Goal: Task Accomplishment & Management: Use online tool/utility

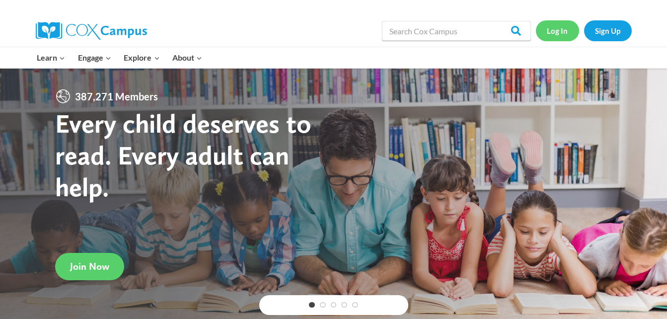
click at [559, 32] on link "Log In" at bounding box center [557, 30] width 43 height 20
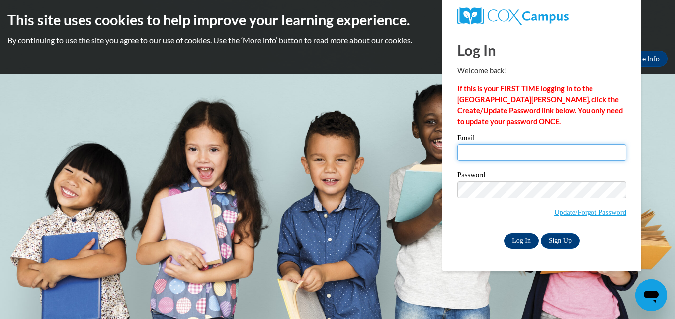
type input "skyphillips2@gmail.com"
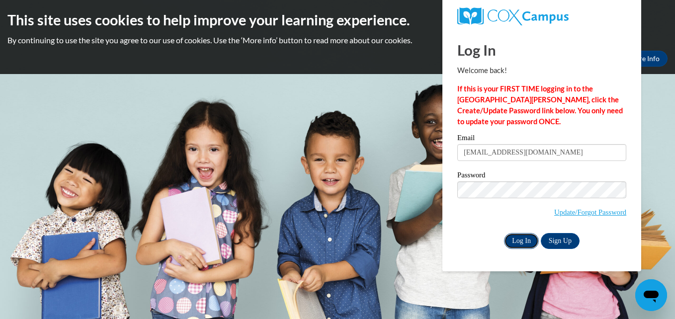
click at [522, 238] on input "Log In" at bounding box center [521, 241] width 35 height 16
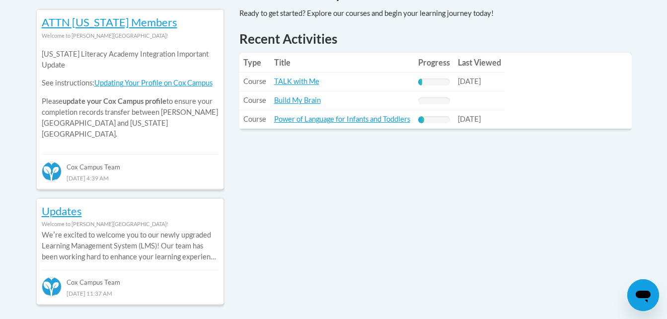
scroll to position [457, 0]
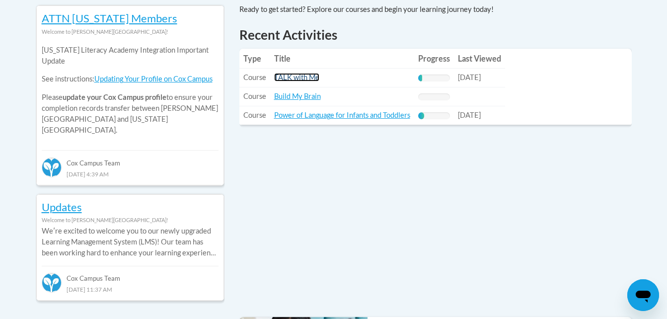
click at [308, 77] on link "TALK with Me" at bounding box center [296, 77] width 45 height 8
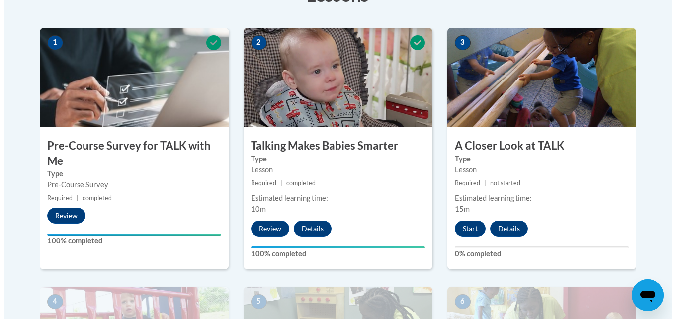
scroll to position [311, 0]
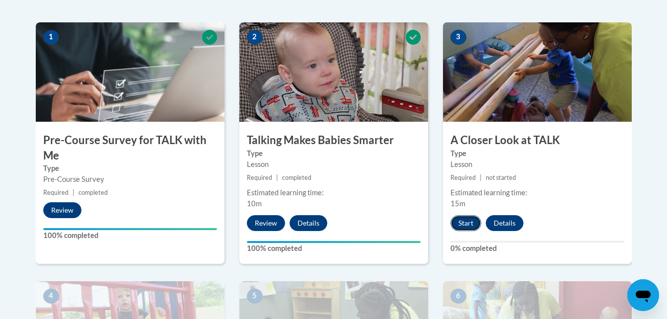
click at [463, 221] on button "Start" at bounding box center [466, 223] width 31 height 16
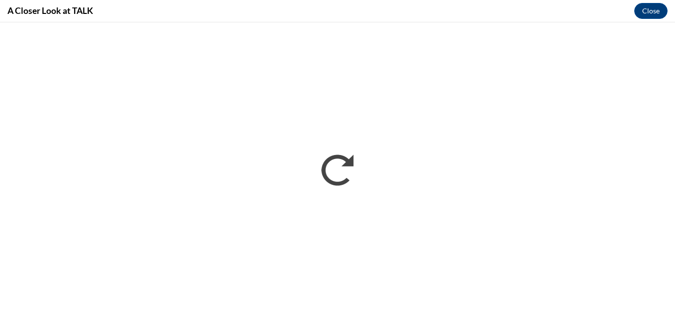
scroll to position [0, 0]
